Goal: Information Seeking & Learning: Learn about a topic

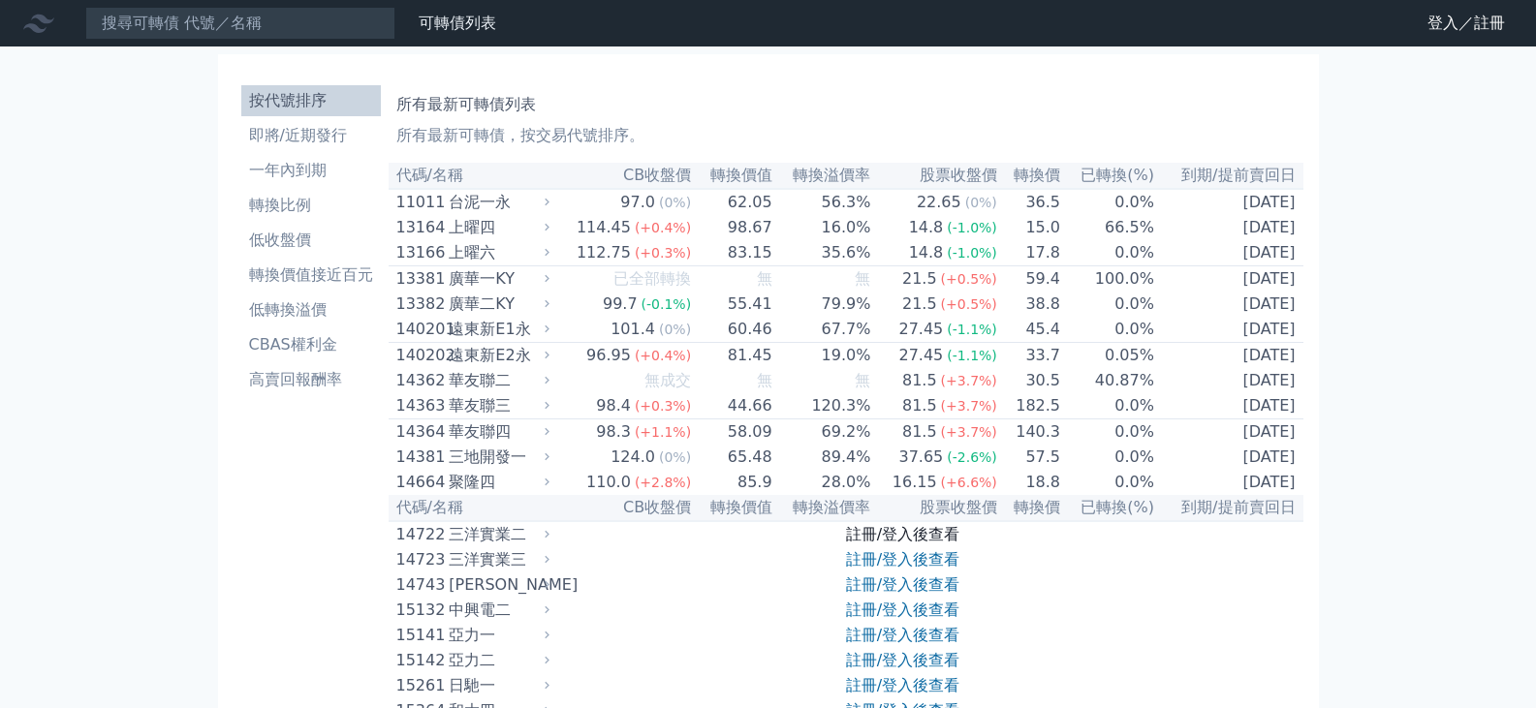
click at [889, 533] on link "註冊/登入後查看" at bounding box center [902, 534] width 113 height 18
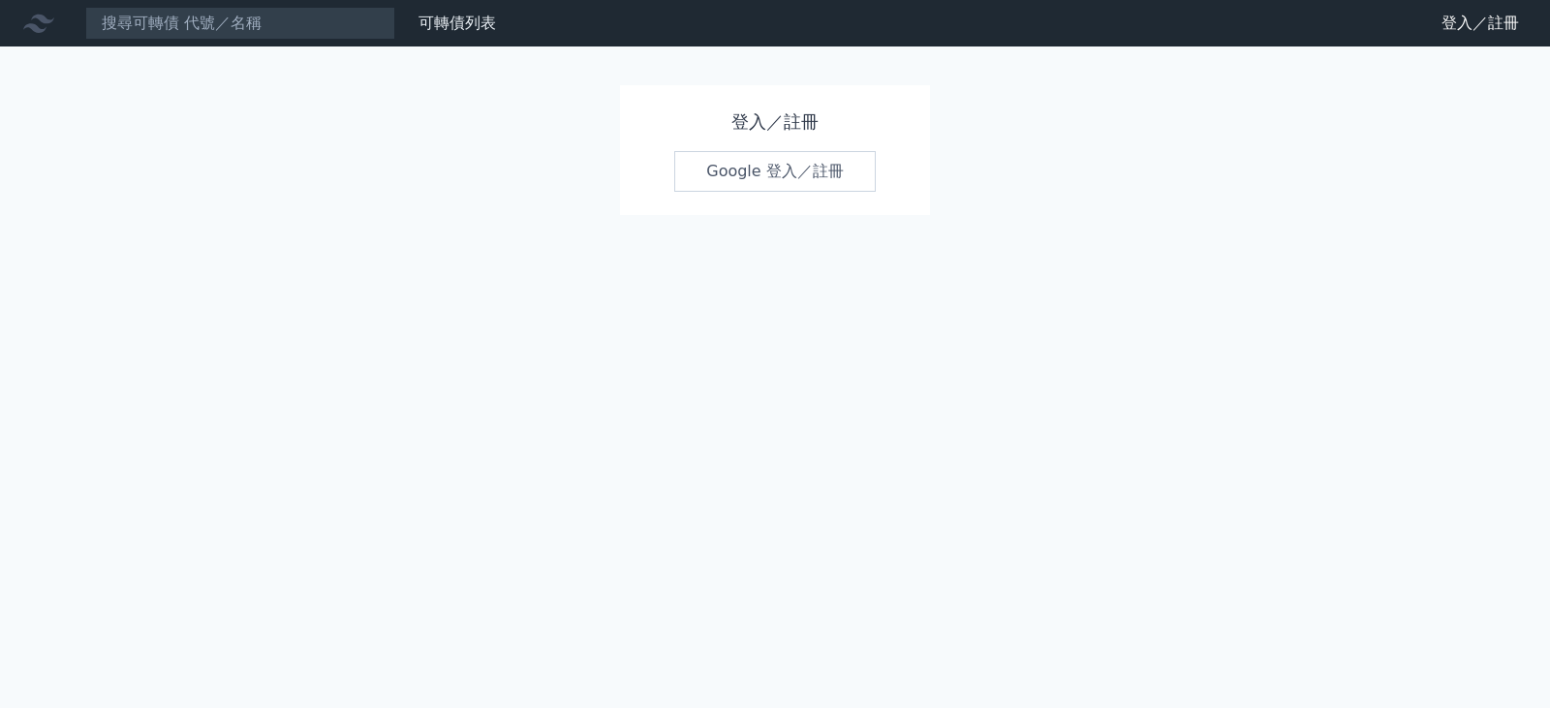
click at [740, 170] on link "Google 登入／註冊" at bounding box center [775, 171] width 202 height 41
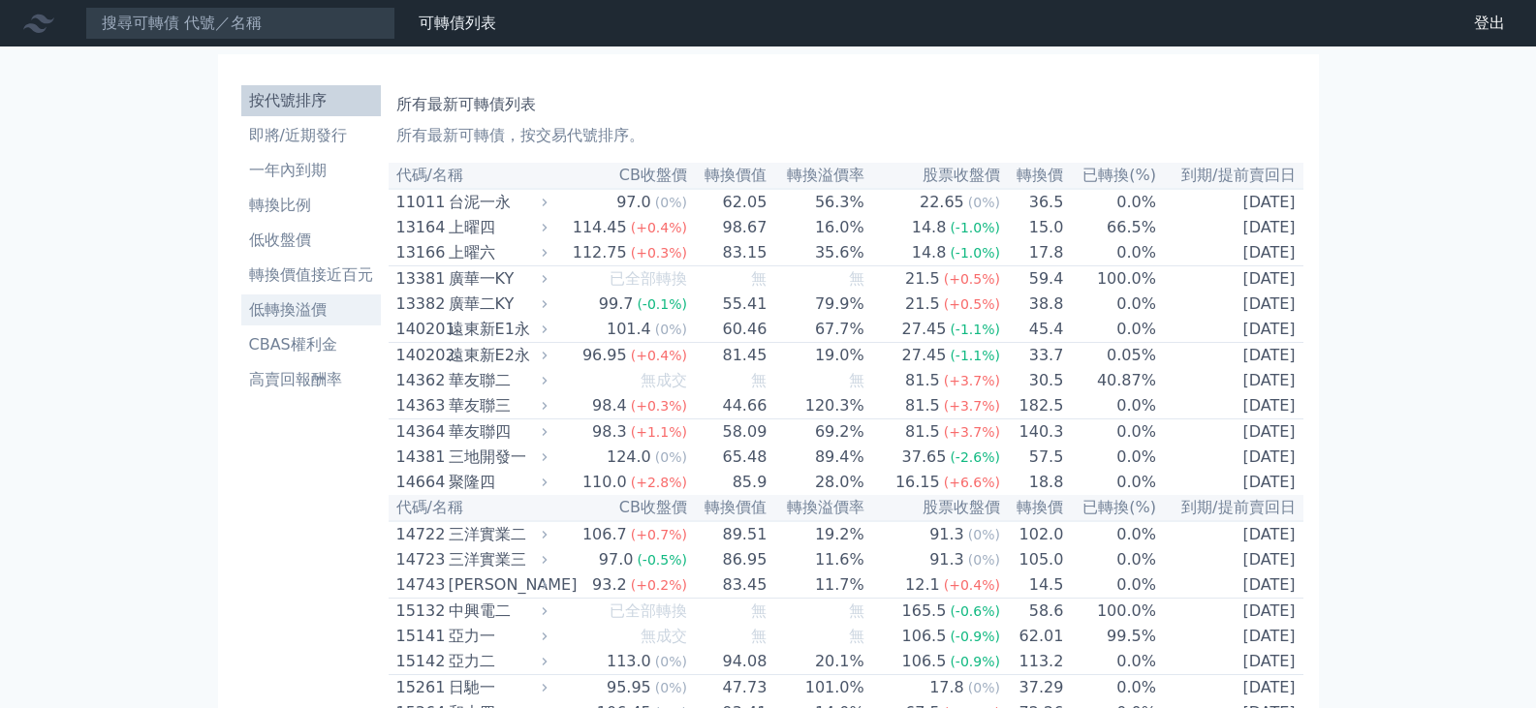
click at [262, 313] on li "低轉換溢價" at bounding box center [311, 309] width 140 height 23
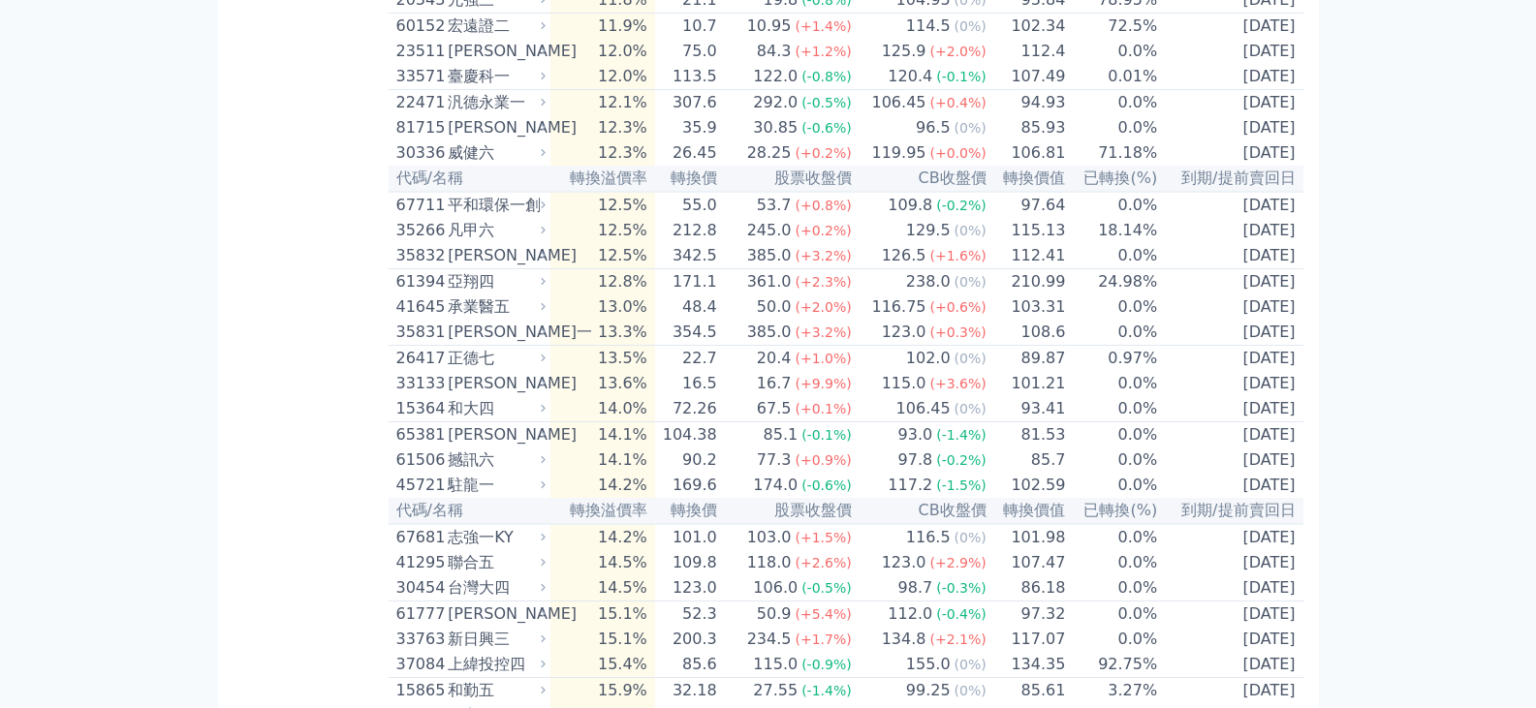
scroll to position [3101, 0]
